Goal: Transaction & Acquisition: Purchase product/service

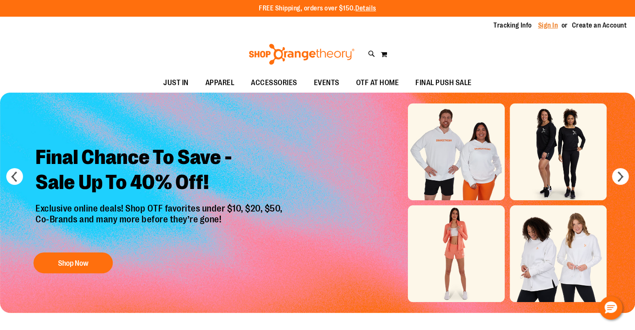
drag, startPoint x: 552, startPoint y: 24, endPoint x: 549, endPoint y: 22, distance: 4.5
click at [552, 24] on link "Sign In" at bounding box center [549, 25] width 20 height 9
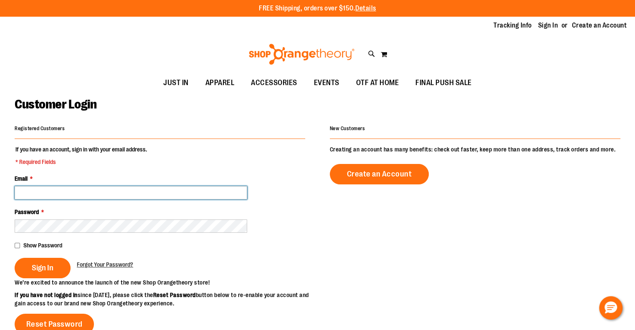
click at [197, 192] on input "Email *" at bounding box center [131, 192] width 233 height 13
paste input "**********"
type input "**********"
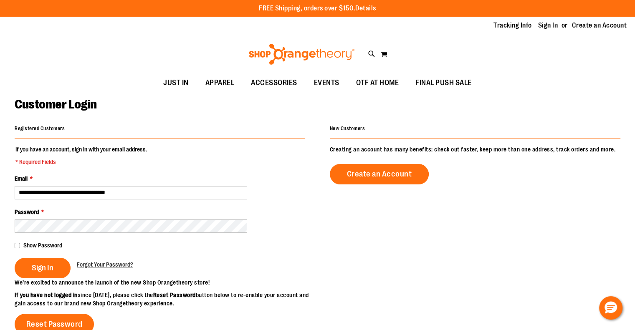
click at [15, 258] on button "Sign In" at bounding box center [43, 268] width 56 height 20
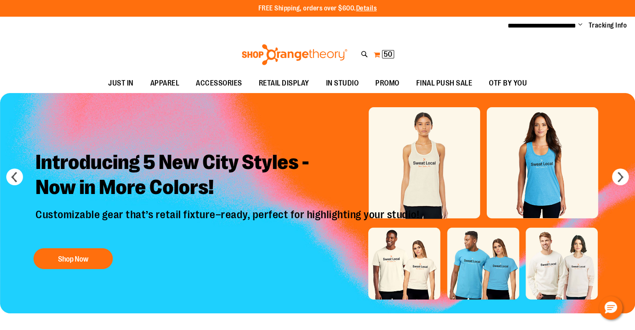
click at [386, 53] on span "50" at bounding box center [388, 54] width 9 height 8
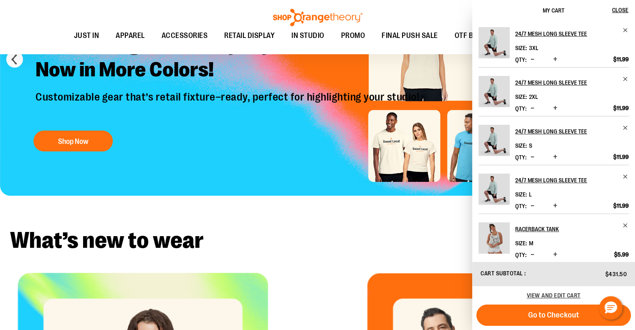
scroll to position [125, 0]
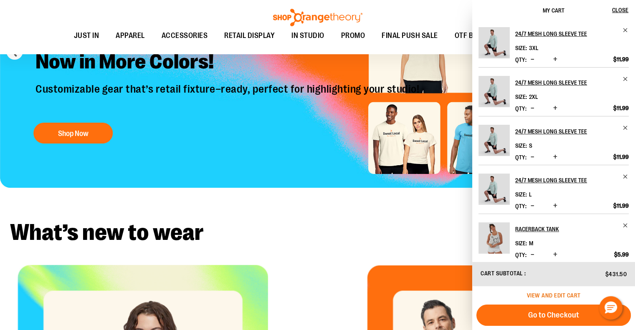
click at [548, 297] on span "View and edit cart" at bounding box center [554, 295] width 54 height 7
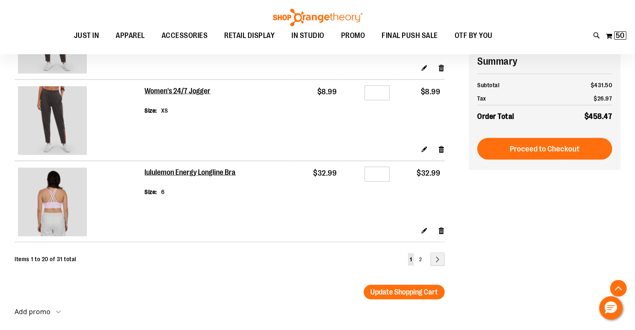
scroll to position [1588, 0]
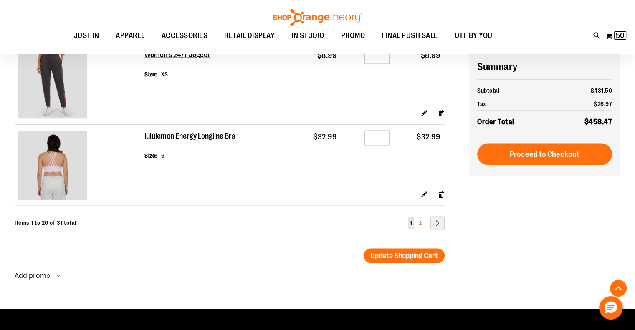
click at [421, 223] on span "2" at bounding box center [420, 223] width 3 height 6
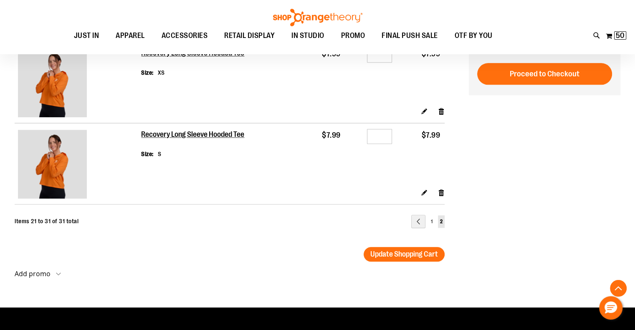
scroll to position [877, 0]
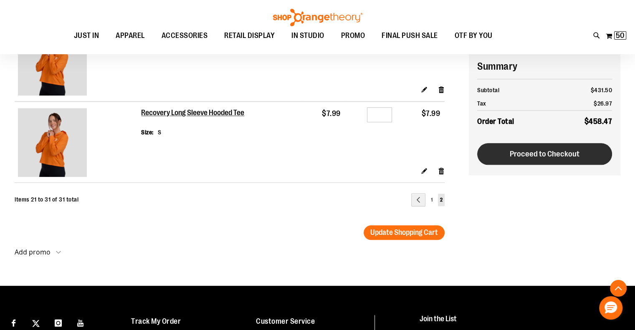
click at [559, 150] on span "Proceed to Checkout" at bounding box center [545, 154] width 70 height 9
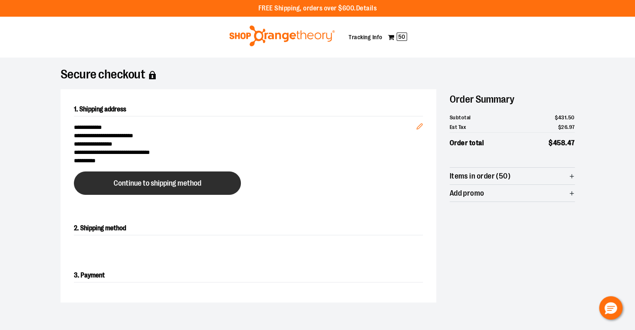
click at [167, 183] on span "Continue to shipping method" at bounding box center [158, 184] width 88 height 8
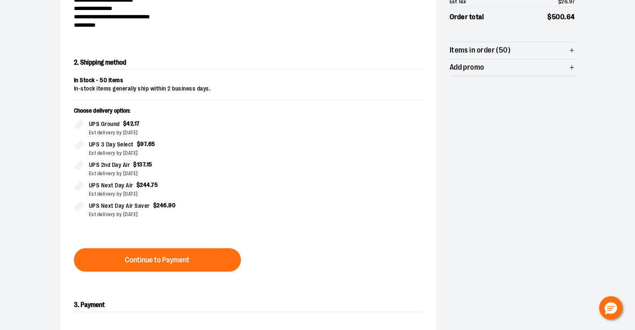
scroll to position [142, 0]
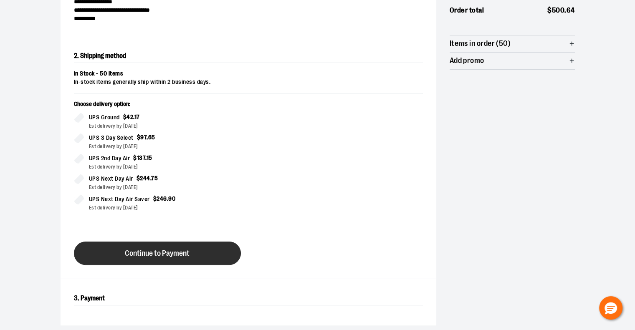
click at [180, 252] on span "Continue to Payment" at bounding box center [157, 254] width 65 height 8
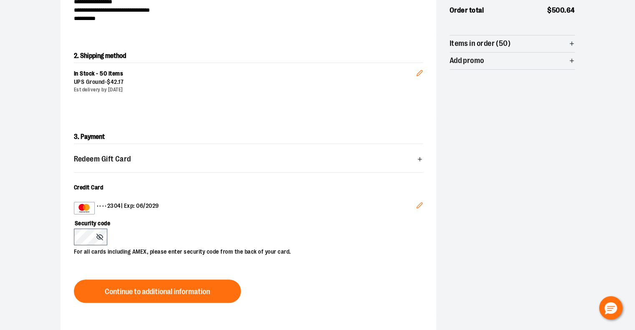
click at [417, 204] on icon "Edit" at bounding box center [420, 205] width 7 height 7
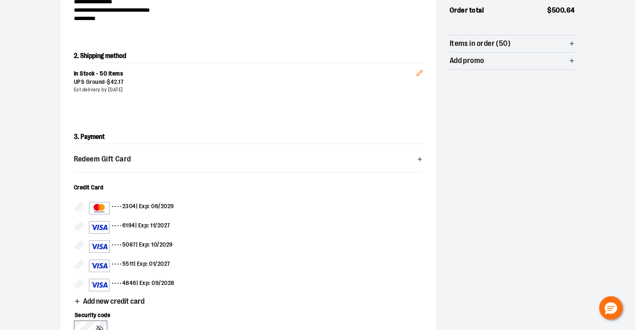
click at [132, 223] on div "•••• 6194 | Exp: 11/2027" at bounding box center [129, 227] width 81 height 13
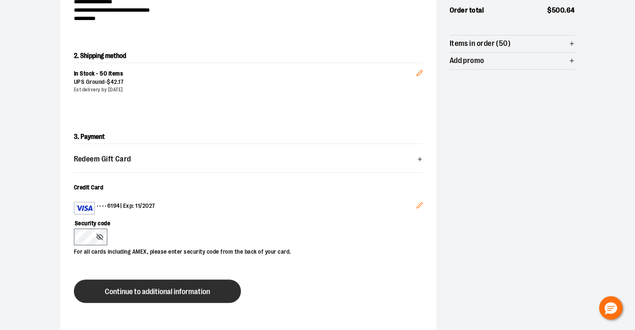
click at [142, 285] on button "Continue to additional information" at bounding box center [157, 291] width 167 height 23
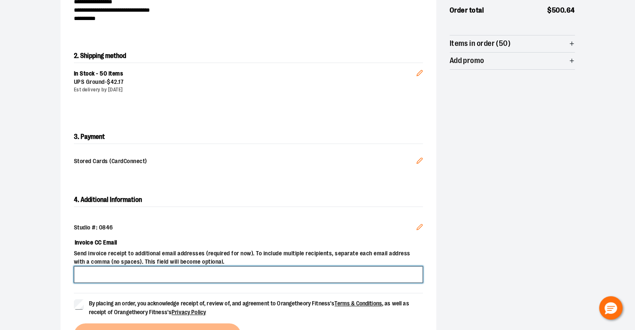
click at [230, 274] on input "Invoice CC Email" at bounding box center [248, 275] width 349 height 17
click at [129, 272] on input "**********" at bounding box center [248, 275] width 349 height 17
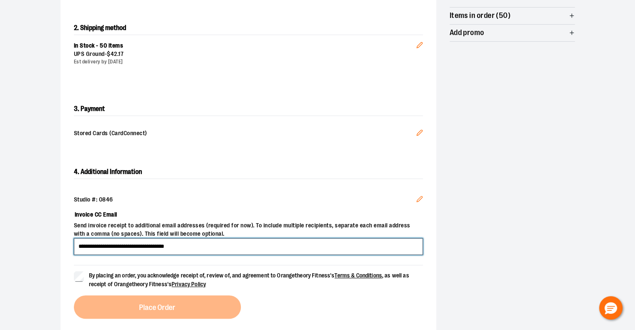
scroll to position [184, 0]
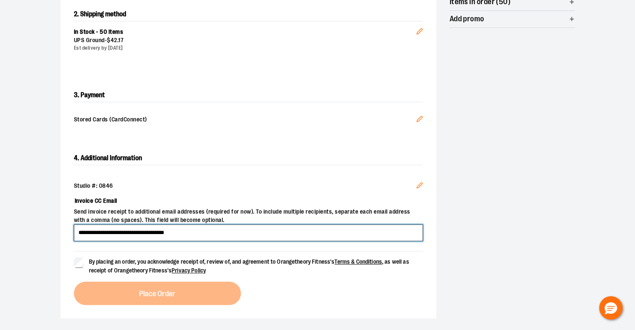
type input "**********"
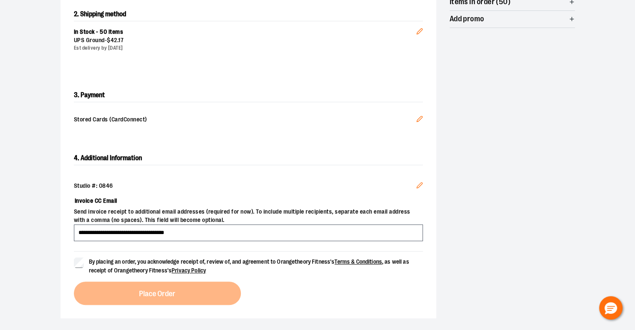
click at [129, 263] on span "By placing an order, you acknowledge receipt of, review of, and agreement to Or…" at bounding box center [249, 266] width 320 height 15
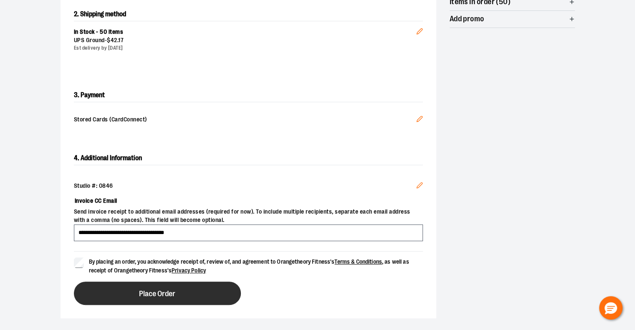
click at [144, 288] on button "Place Order" at bounding box center [157, 293] width 167 height 23
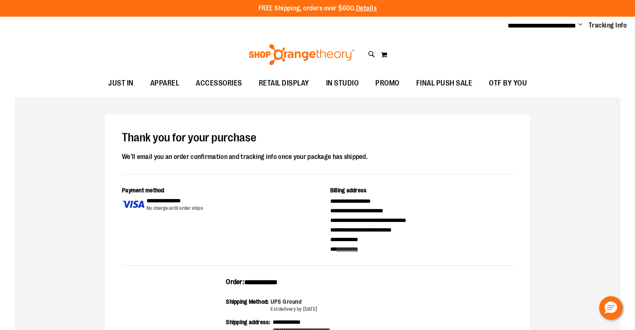
drag, startPoint x: 296, startPoint y: 280, endPoint x: 193, endPoint y: 282, distance: 102.8
copy div "**********"
drag, startPoint x: 455, startPoint y: 141, endPoint x: 544, endPoint y: 26, distance: 145.1
click at [458, 136] on h1 "Thank you for your purchase" at bounding box center [317, 138] width 391 height 13
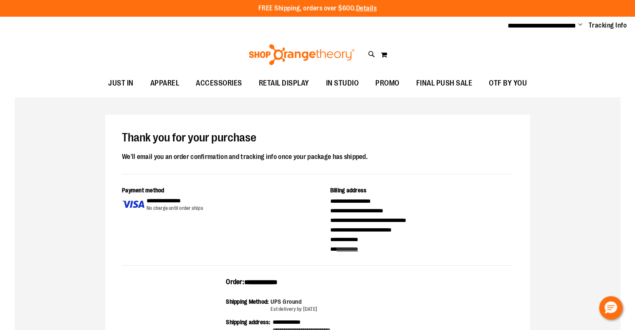
click at [582, 24] on span "Change" at bounding box center [581, 25] width 4 height 8
click at [544, 55] on link "Sign Out" at bounding box center [550, 56] width 73 height 16
